Goal: Task Accomplishment & Management: Use online tool/utility

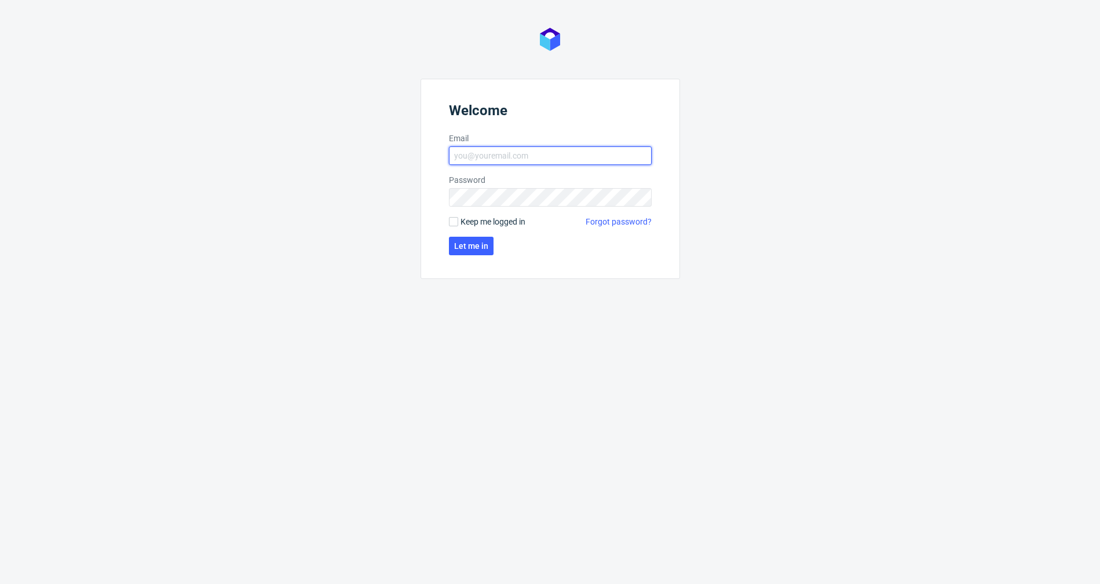
type input "[EMAIL_ADDRESS][DOMAIN_NAME]"
click at [470, 248] on span "Let me in" at bounding box center [471, 246] width 34 height 8
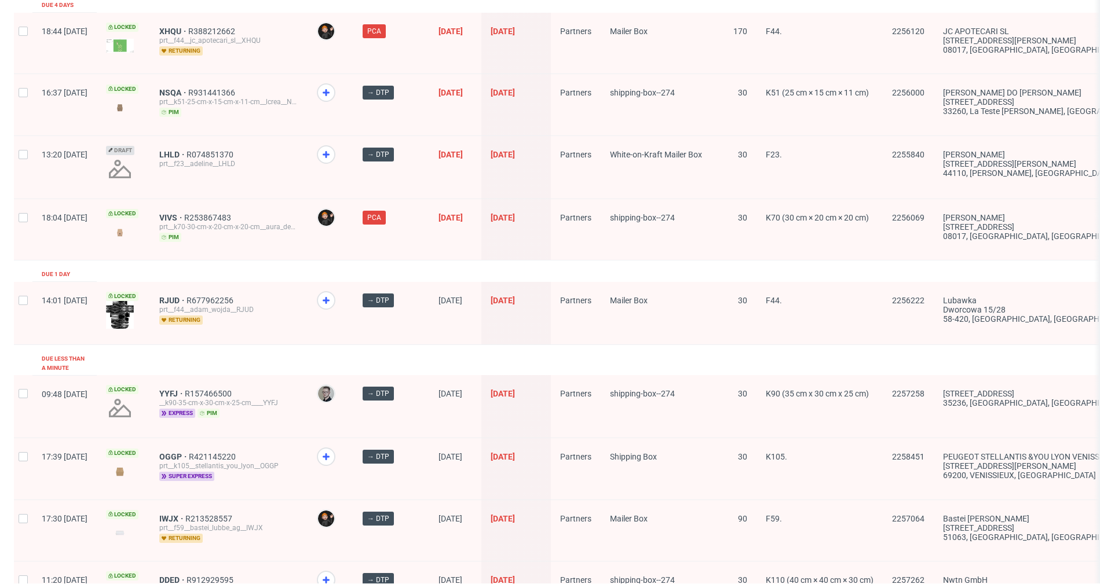
scroll to position [1764, 0]
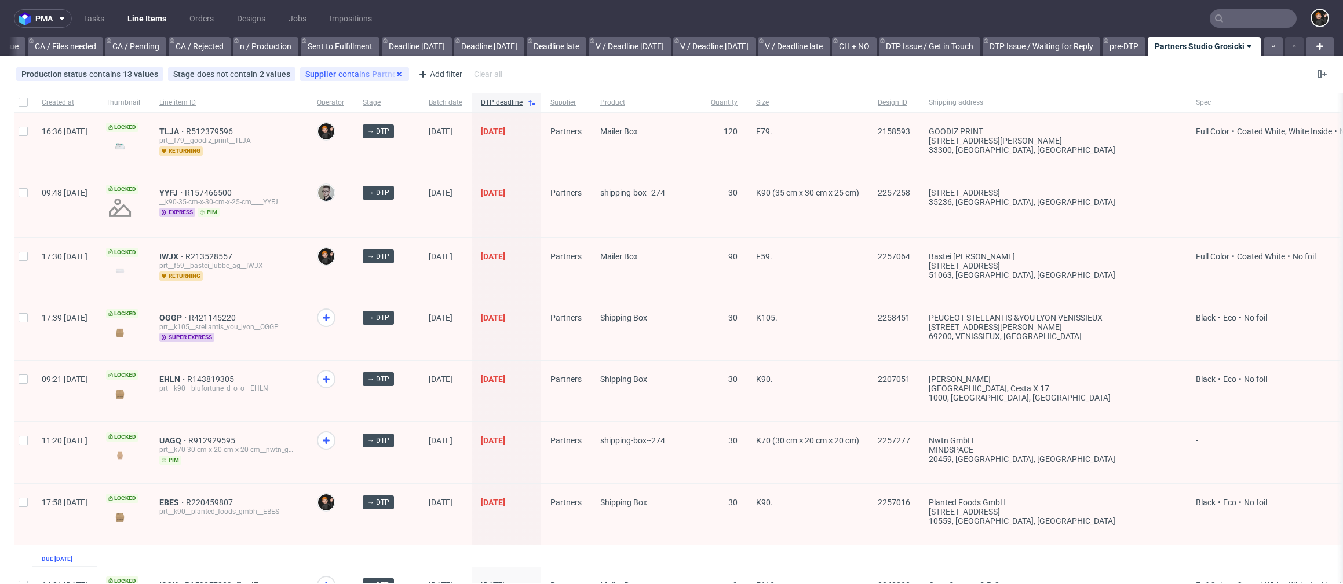
click at [397, 74] on use at bounding box center [399, 74] width 5 height 5
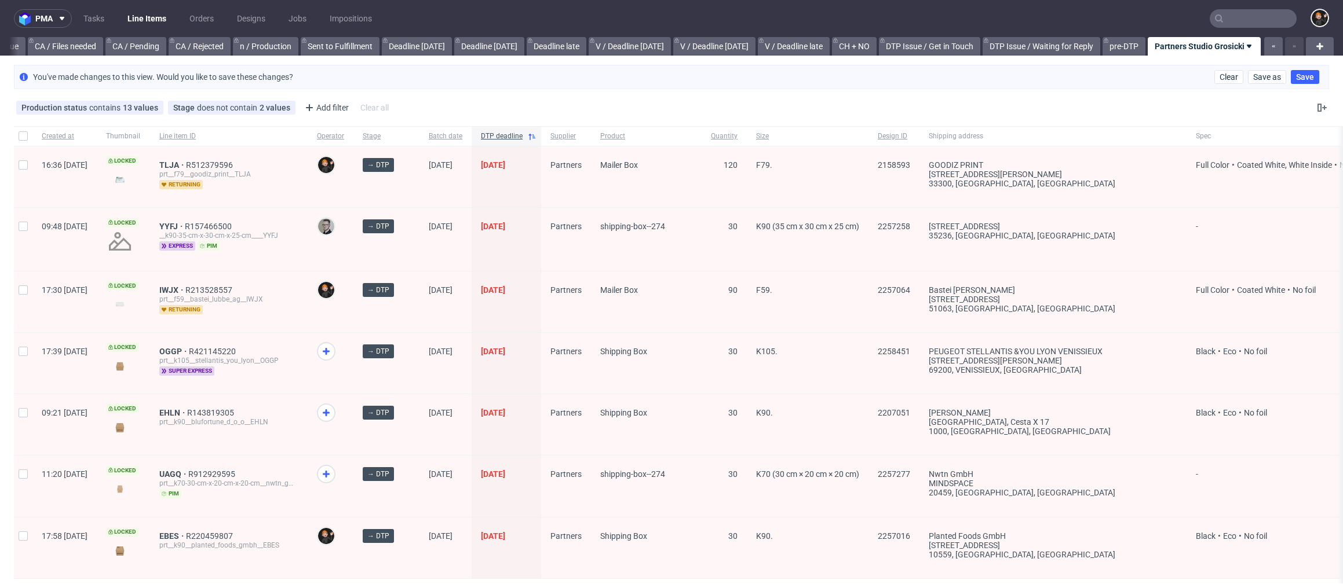
scroll to position [0, 878]
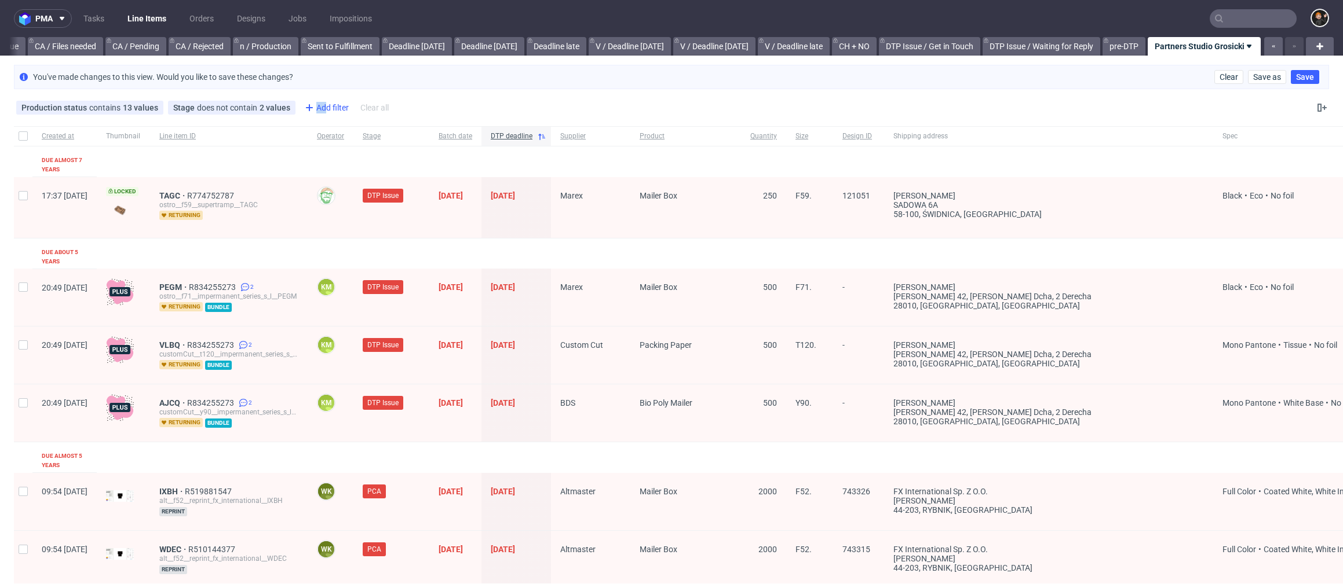
click at [321, 104] on div "Add filter" at bounding box center [325, 107] width 51 height 19
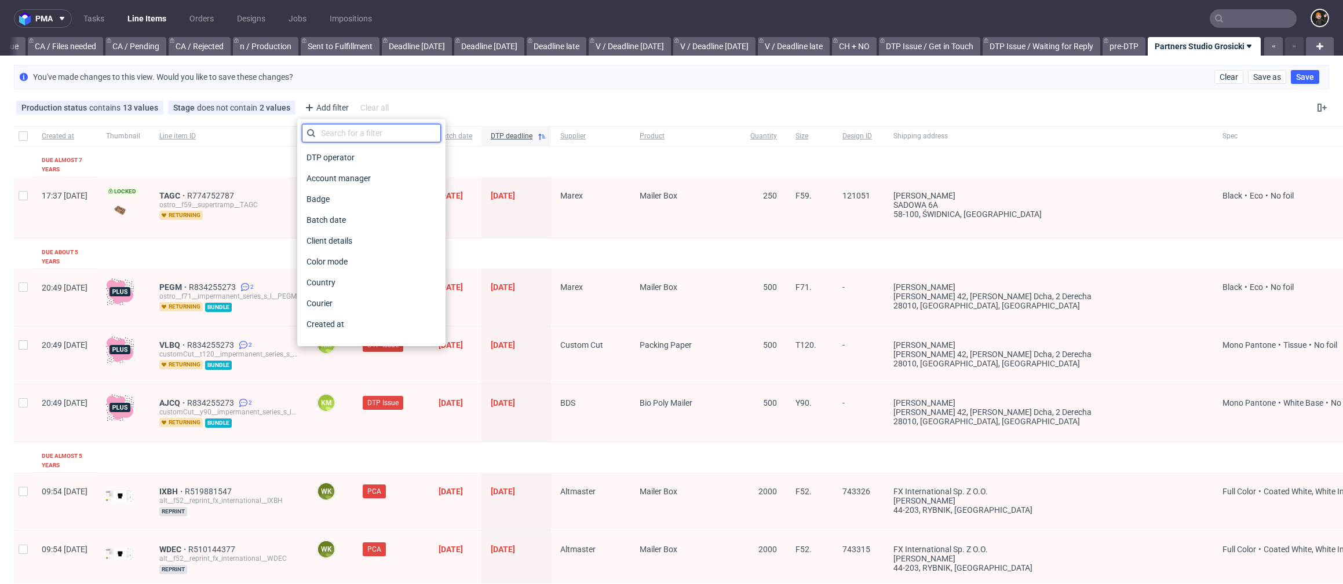
click at [342, 134] on input "text" at bounding box center [371, 133] width 139 height 19
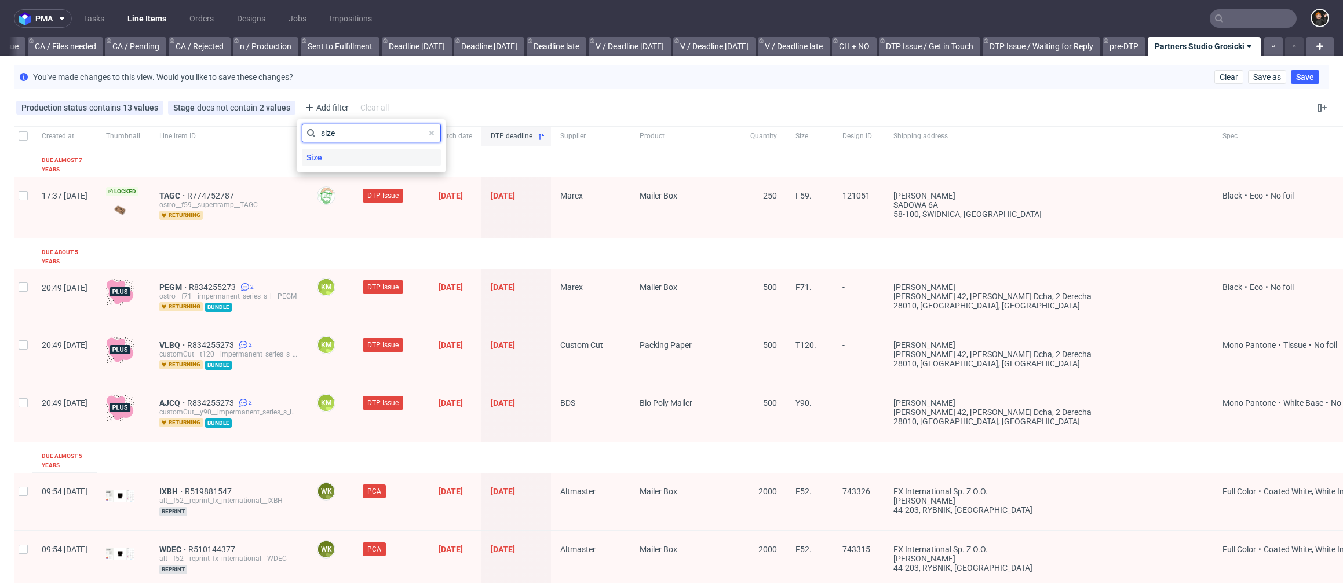
type input "size"
click at [323, 158] on span "Size" at bounding box center [314, 157] width 25 height 16
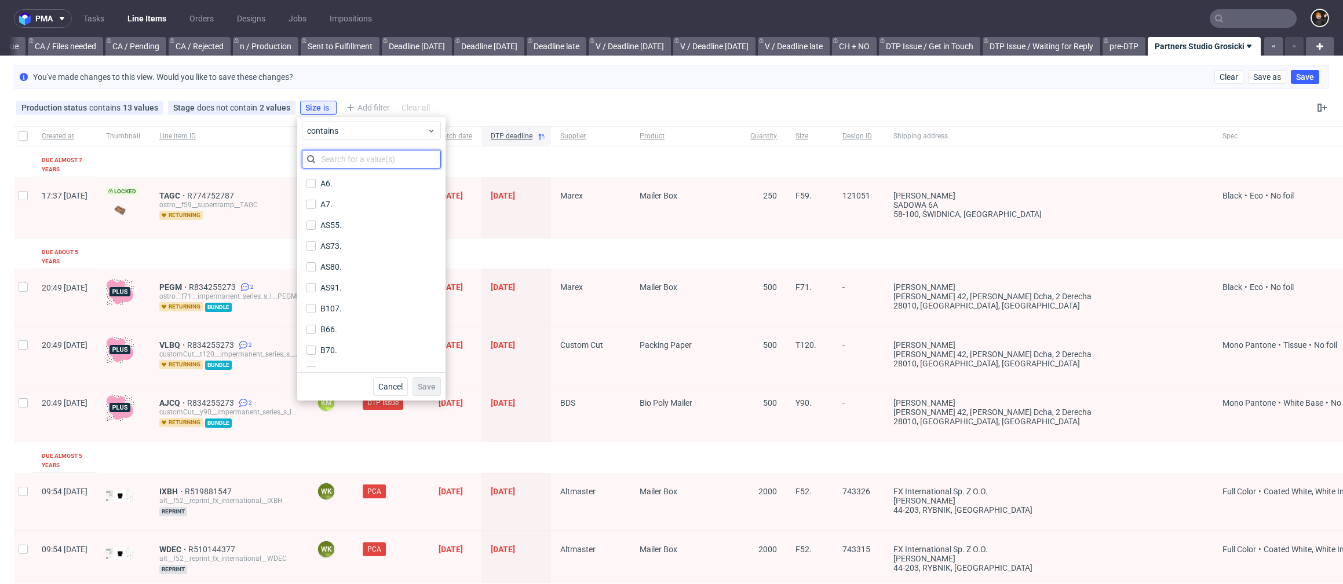
click at [359, 154] on input "text" at bounding box center [371, 159] width 139 height 19
click at [350, 239] on label "F23." at bounding box center [371, 234] width 139 height 16
click at [316, 239] on input "F23." at bounding box center [310, 233] width 9 height 9
checkbox input "true"
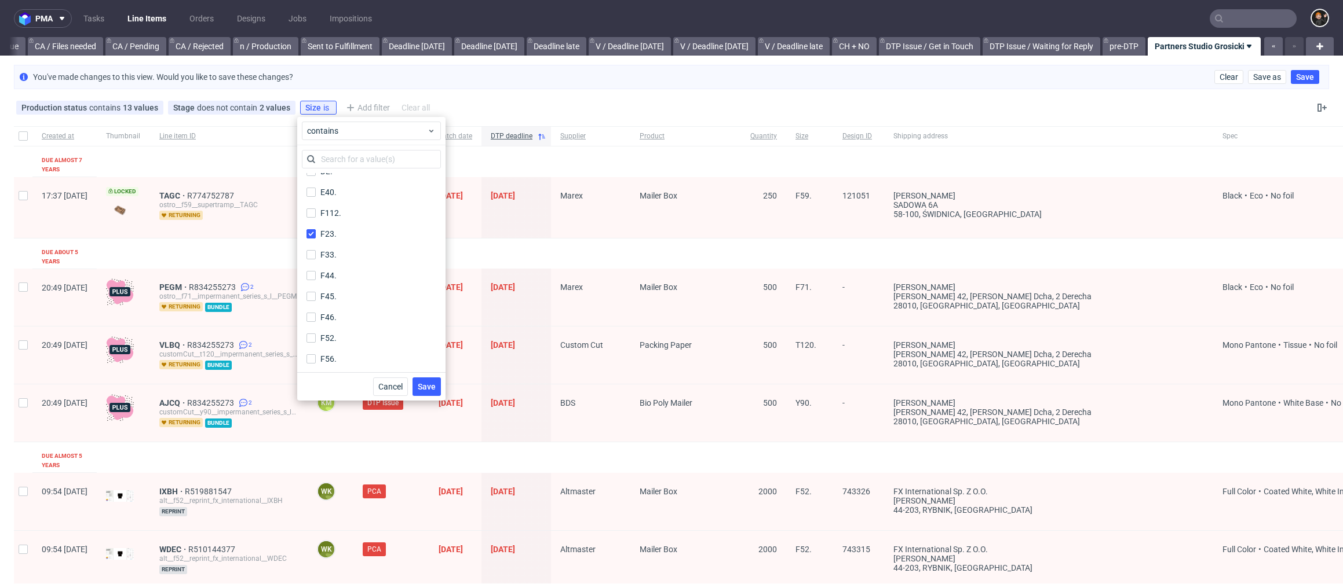
click at [345, 204] on div "F112." at bounding box center [371, 213] width 139 height 21
click at [349, 211] on label "F112." at bounding box center [371, 213] width 139 height 16
click at [316, 211] on input "F112." at bounding box center [310, 213] width 9 height 9
checkbox input "true"
click at [328, 253] on div "F33." at bounding box center [328, 255] width 16 height 12
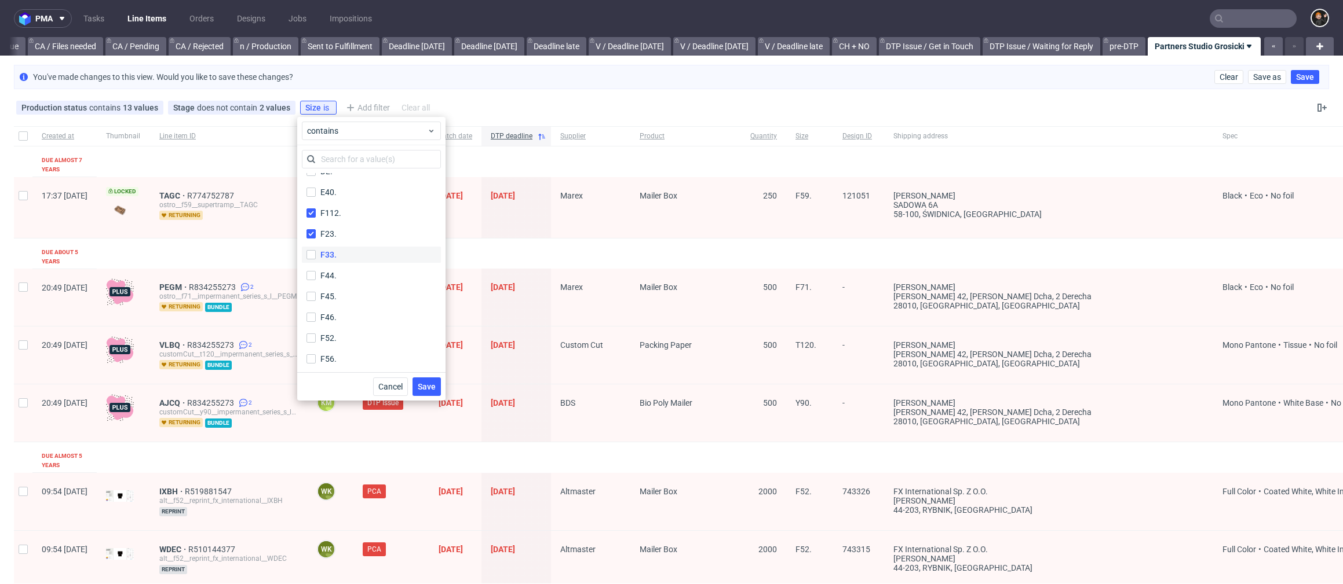
click at [316, 253] on input "F33." at bounding box center [310, 254] width 9 height 9
checkbox input "true"
click at [333, 273] on div "F44." at bounding box center [328, 276] width 16 height 12
click at [316, 273] on input "F44." at bounding box center [310, 275] width 9 height 9
checkbox input "true"
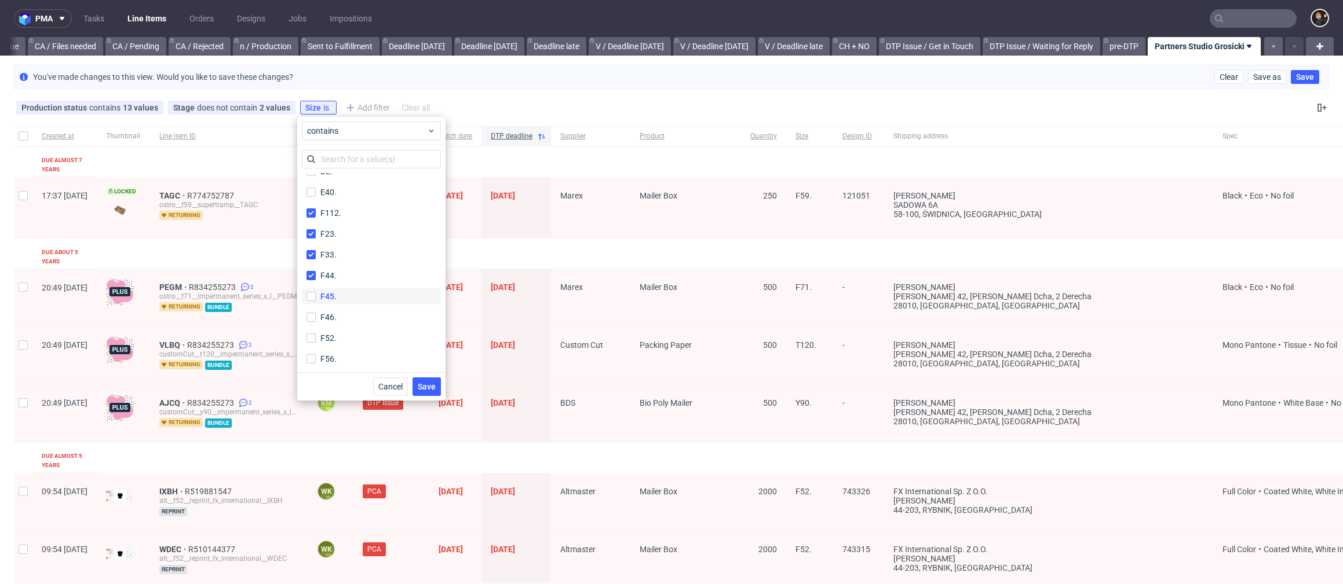
click at [332, 294] on div "F45." at bounding box center [328, 297] width 16 height 12
click at [316, 294] on input "F45." at bounding box center [310, 296] width 9 height 9
checkbox input "true"
click at [339, 319] on label "F46." at bounding box center [371, 317] width 139 height 16
click at [316, 319] on input "F46." at bounding box center [310, 317] width 9 height 9
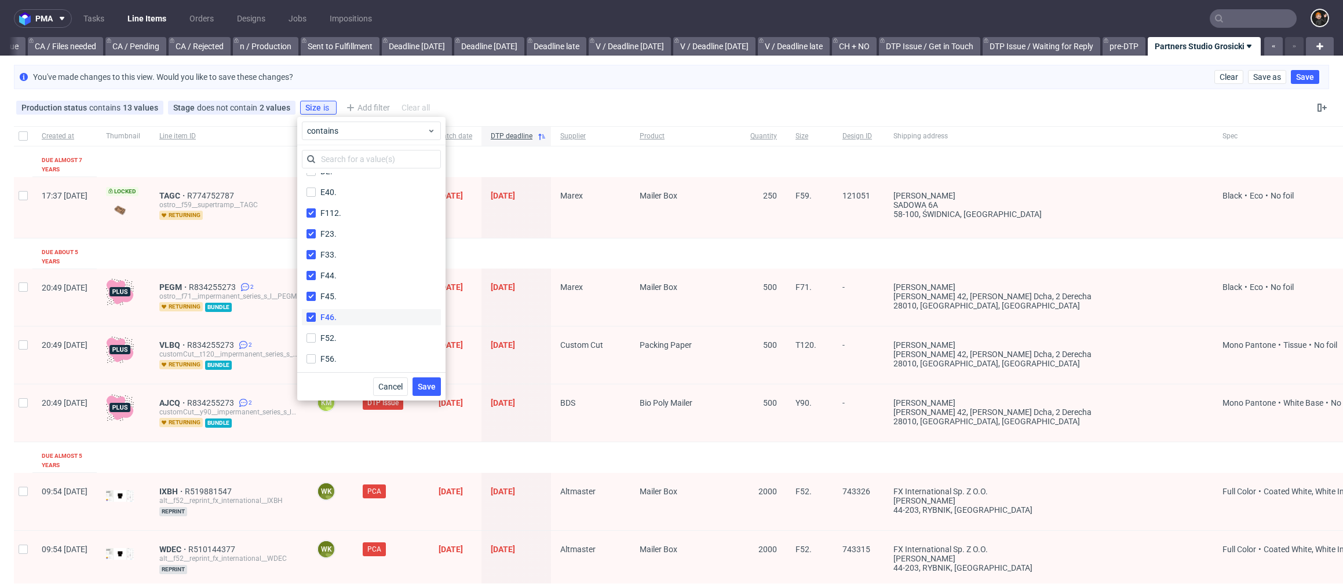
checkbox input "true"
click at [328, 335] on div "F52." at bounding box center [328, 338] width 16 height 12
click at [316, 335] on input "F52." at bounding box center [310, 338] width 9 height 9
checkbox input "true"
click at [335, 351] on label "F56." at bounding box center [371, 359] width 139 height 16
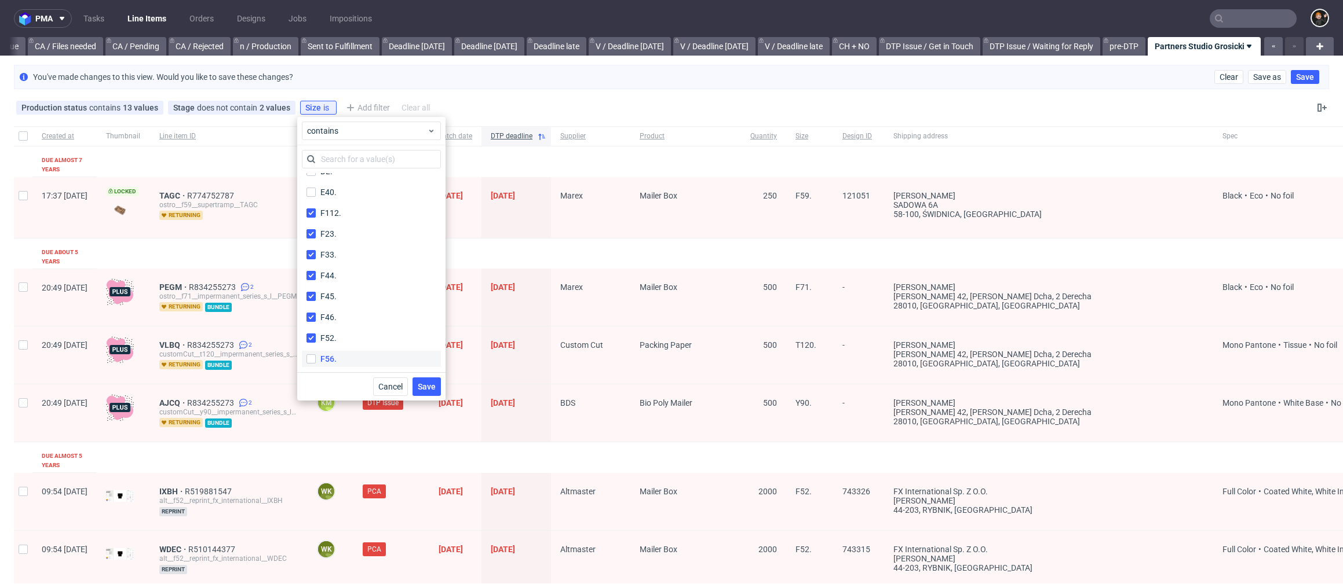
click at [316, 354] on input "F56." at bounding box center [310, 358] width 9 height 9
checkbox input "true"
click at [348, 292] on label "F59." at bounding box center [371, 288] width 139 height 16
click at [316, 292] on input "F59." at bounding box center [310, 288] width 9 height 9
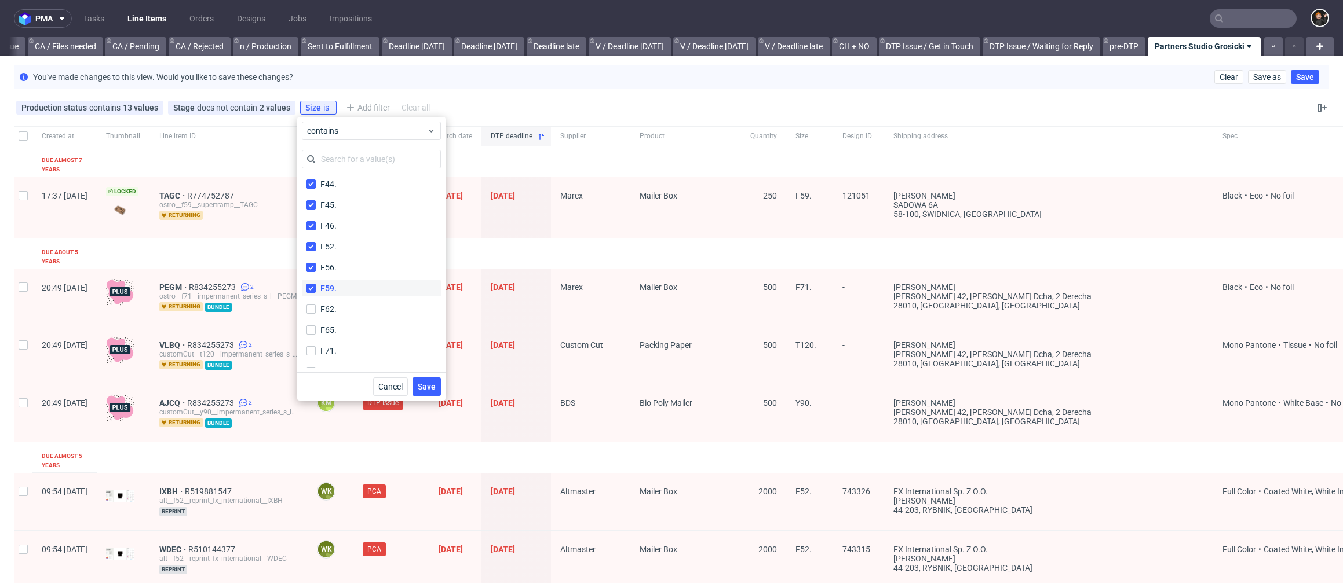
checkbox input "true"
click at [349, 304] on label "F62." at bounding box center [371, 309] width 139 height 16
click at [316, 305] on input "F62." at bounding box center [310, 309] width 9 height 9
checkbox input "true"
click at [349, 323] on label "F65." at bounding box center [371, 330] width 139 height 16
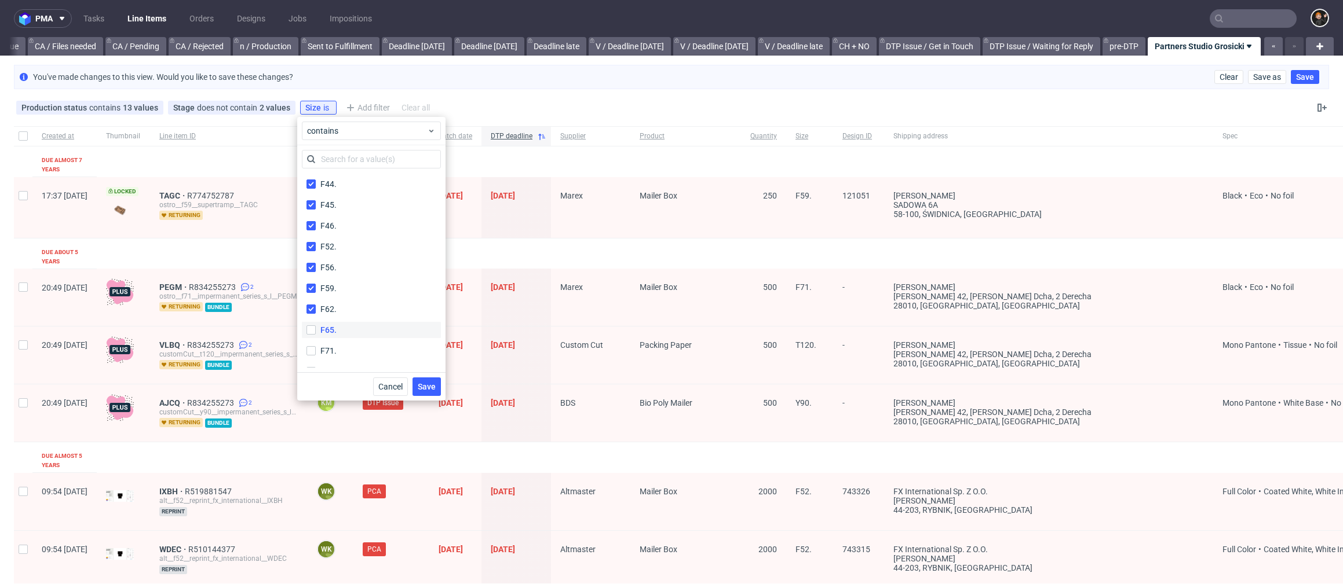
click at [316, 326] on input "F65." at bounding box center [310, 330] width 9 height 9
checkbox input "true"
click at [346, 353] on label "F71." at bounding box center [371, 351] width 139 height 16
click at [316, 353] on input "F71." at bounding box center [310, 350] width 9 height 9
checkbox input "true"
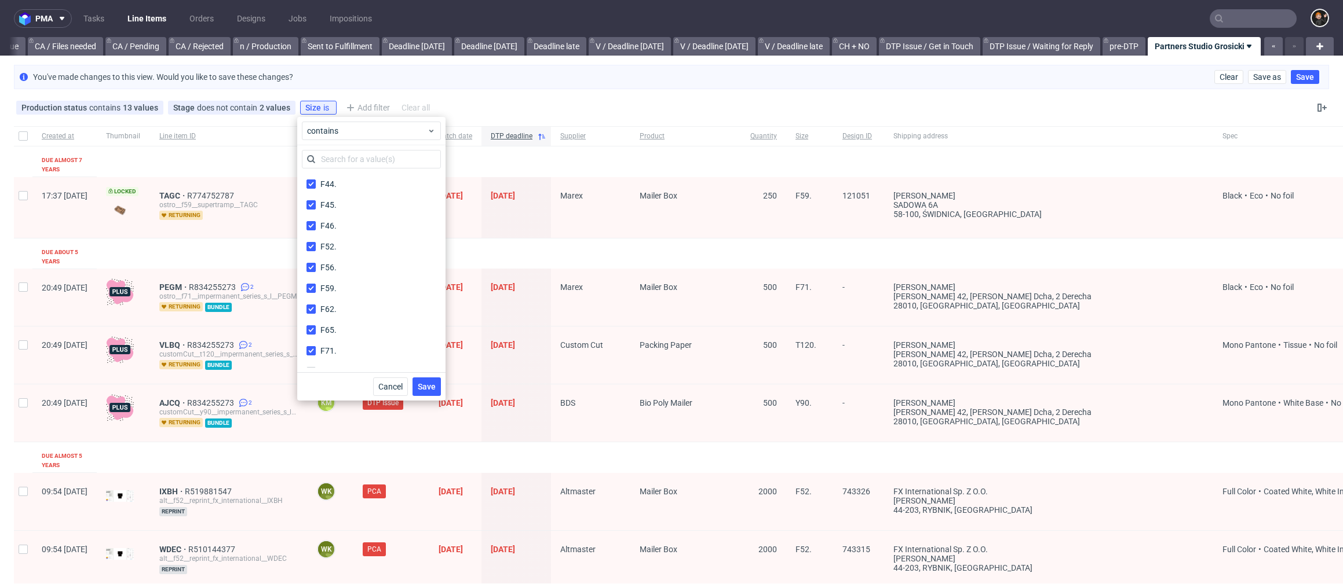
scroll to position [582, 0]
click at [334, 270] on div "F79." at bounding box center [328, 270] width 16 height 12
click at [316, 270] on input "F79." at bounding box center [310, 269] width 9 height 9
checkbox input "true"
click at [340, 288] on label "F93." at bounding box center [371, 290] width 139 height 16
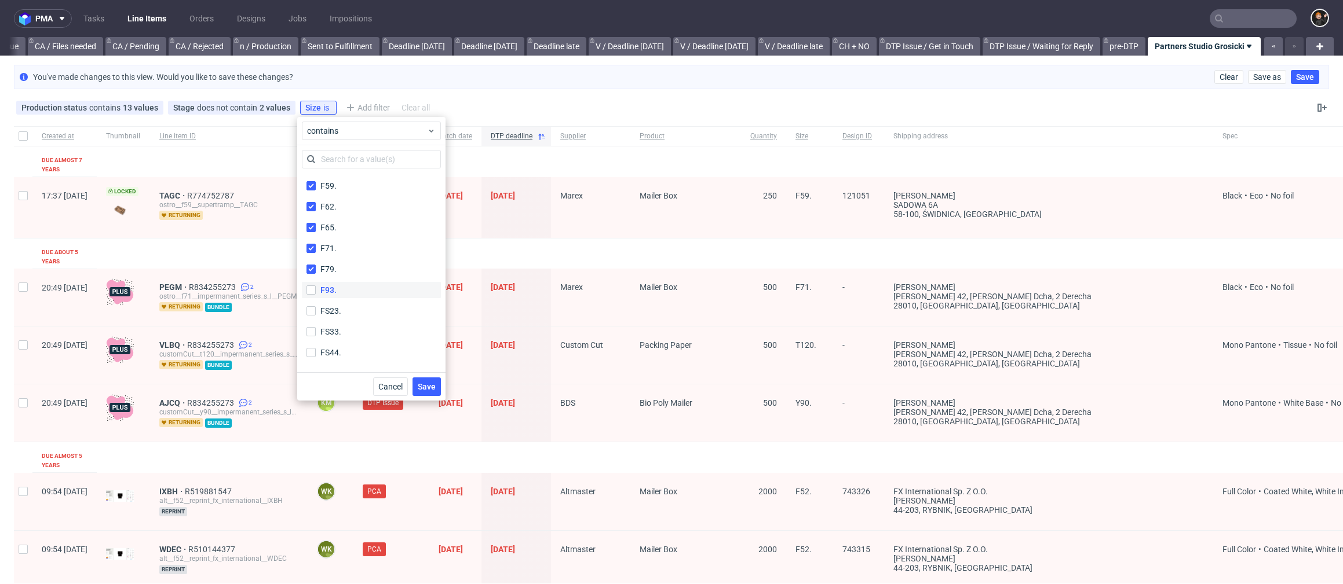
click at [316, 288] on input "F93." at bounding box center [310, 290] width 9 height 9
checkbox input "true"
click at [428, 386] on span "Save" at bounding box center [427, 387] width 18 height 8
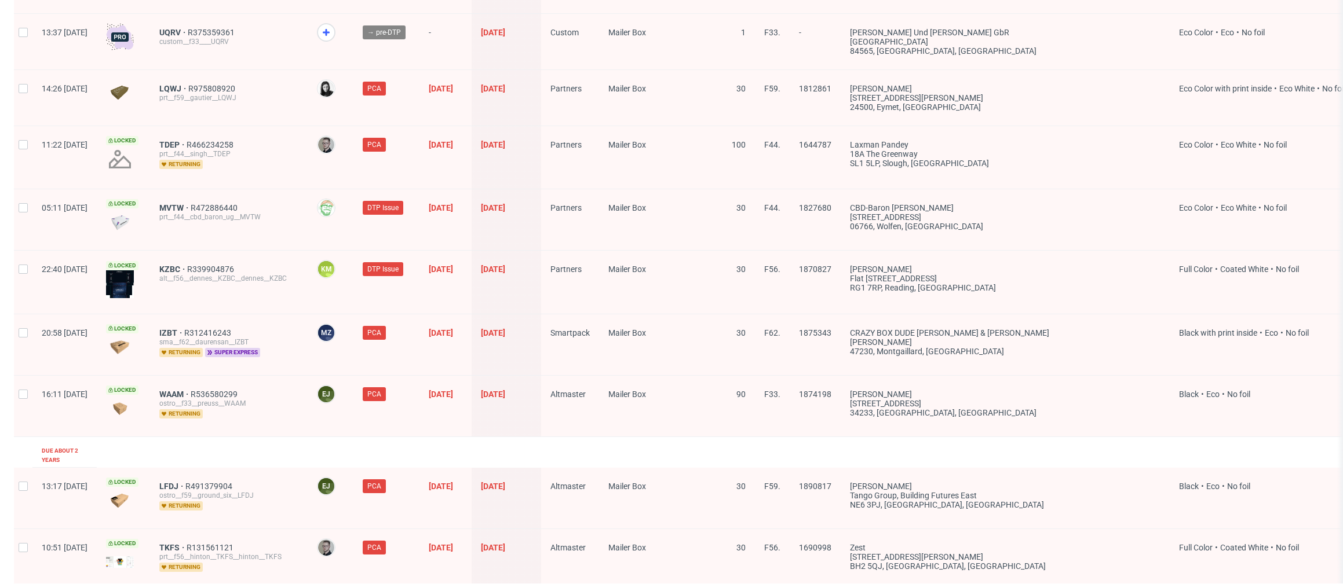
scroll to position [1666, 0]
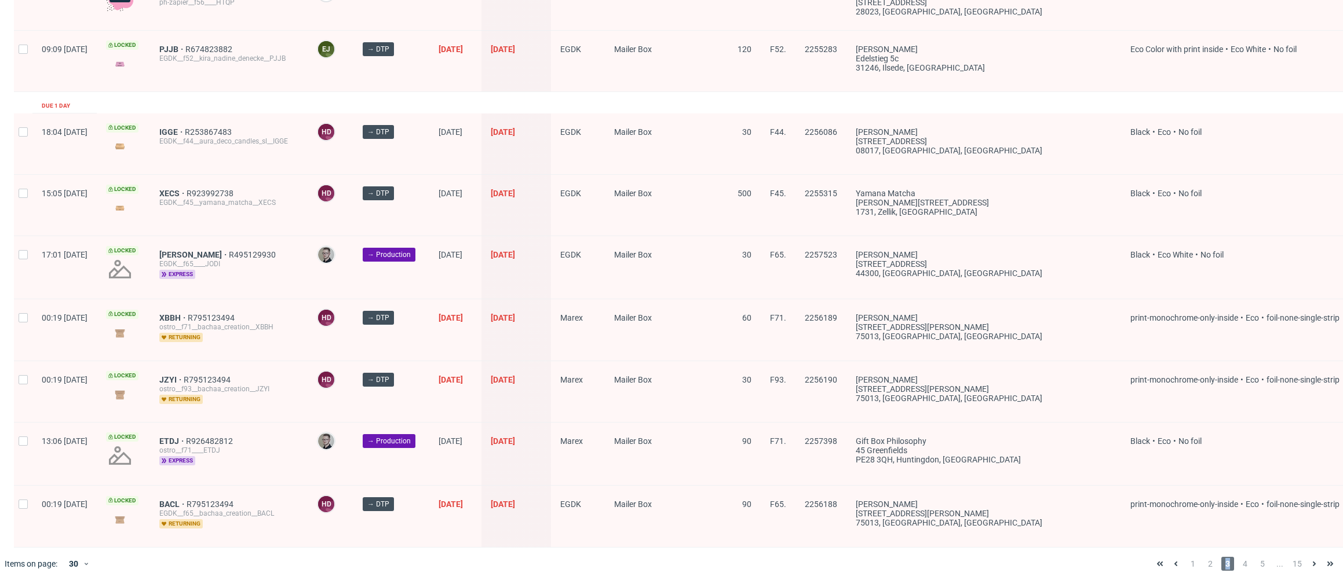
scroll to position [1523, 0]
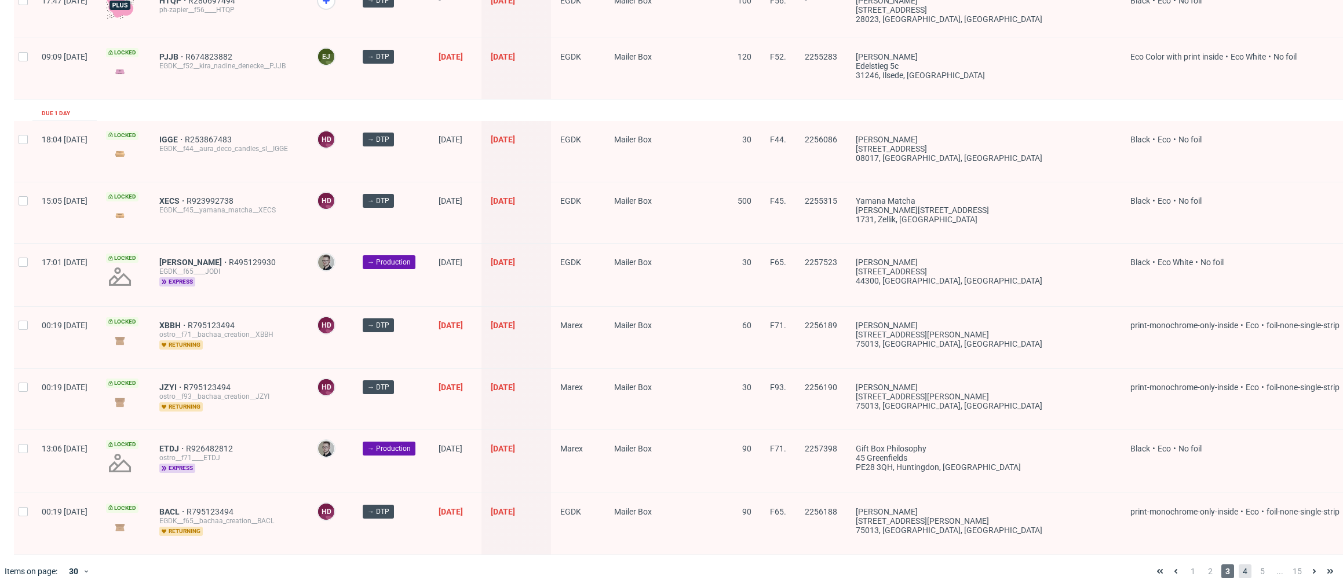
click at [1099, 572] on span "4" at bounding box center [1244, 572] width 13 height 14
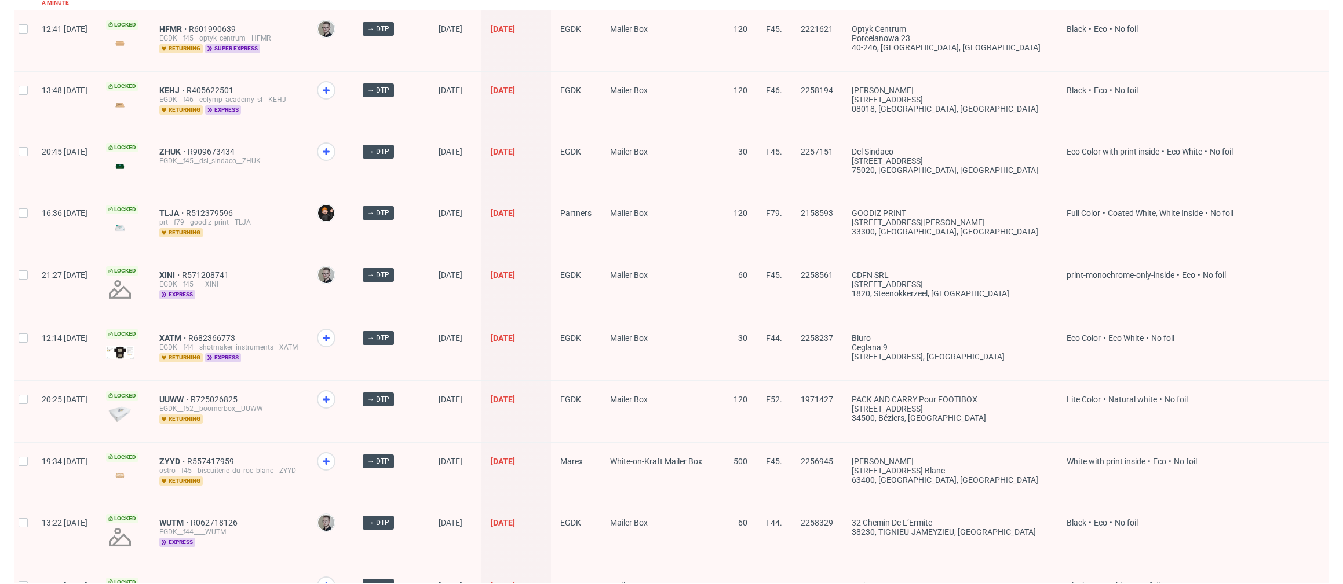
scroll to position [1509, 0]
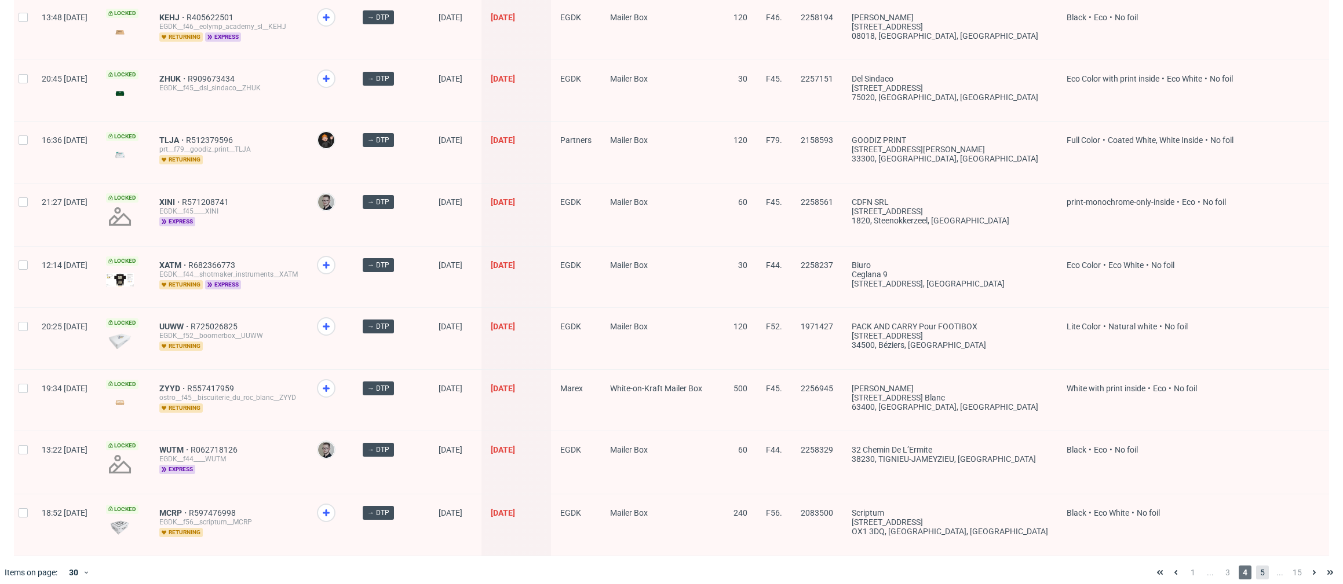
click at [1099, 566] on span "5" at bounding box center [1262, 573] width 13 height 14
